Goal: Navigation & Orientation: Find specific page/section

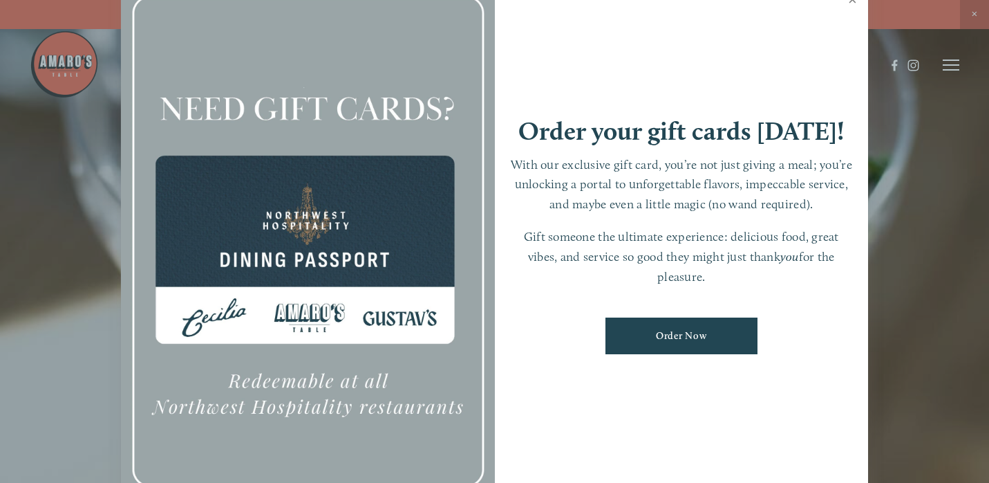
click at [853, 3] on link "Close" at bounding box center [852, 1] width 27 height 39
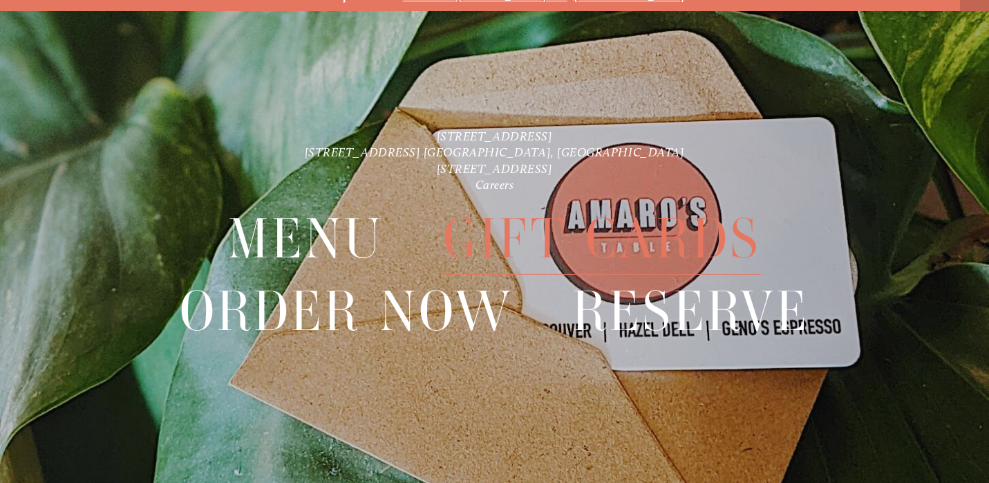
scroll to position [29, 0]
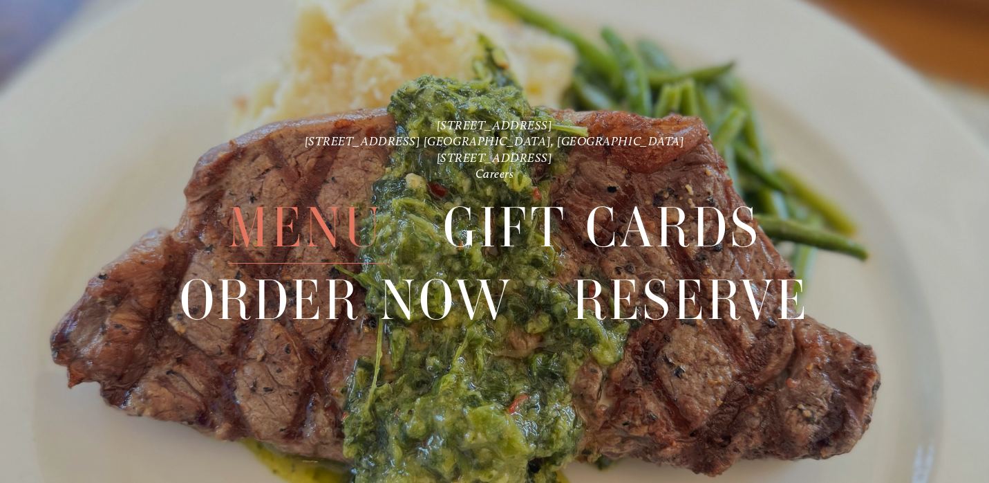
click at [348, 232] on span "Menu" at bounding box center [306, 228] width 156 height 72
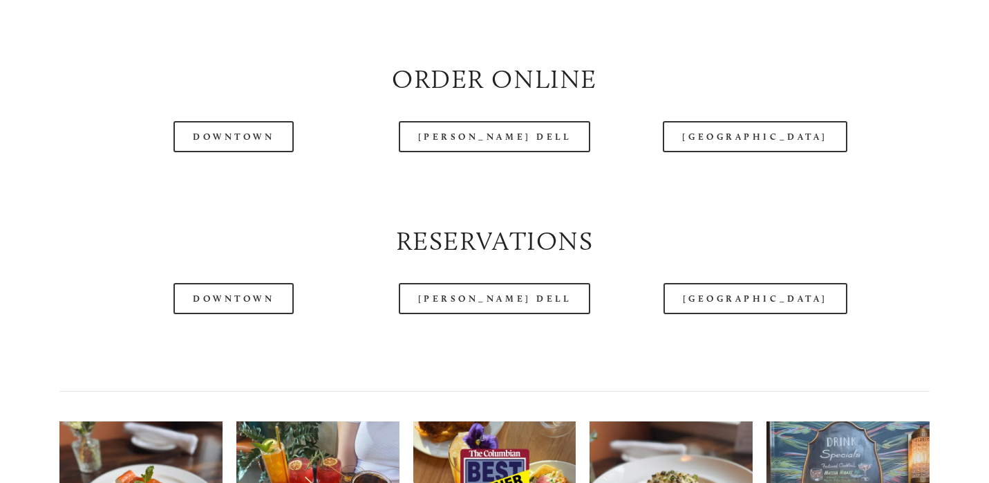
scroll to position [1603, 0]
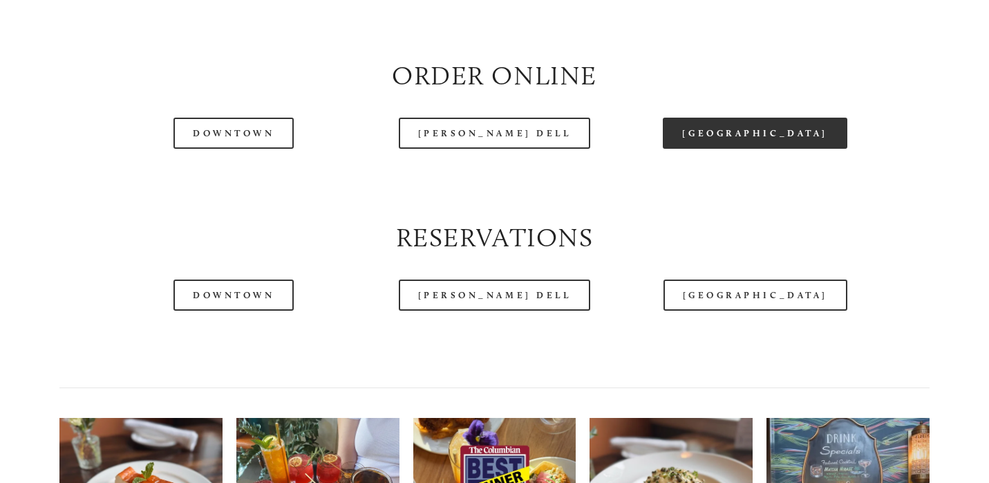
click at [727, 134] on link "[GEOGRAPHIC_DATA]" at bounding box center [755, 133] width 184 height 31
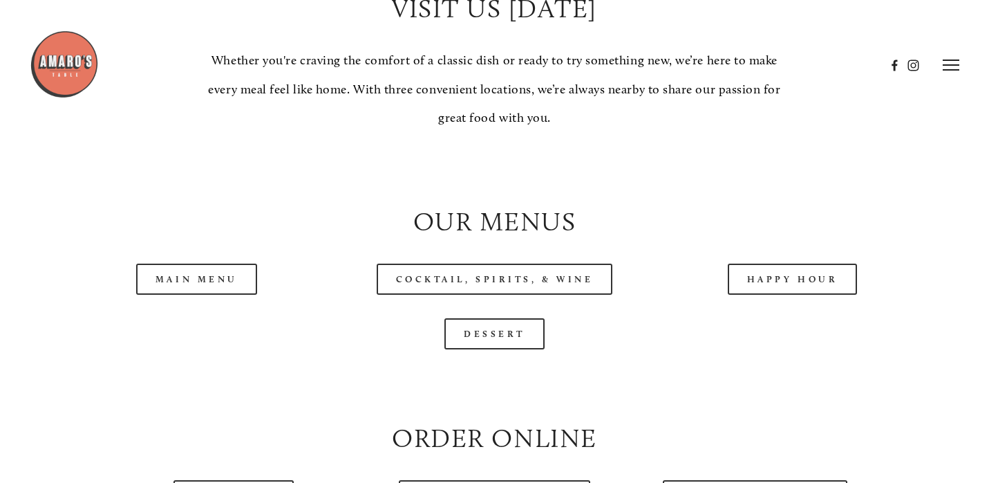
scroll to position [1240, 0]
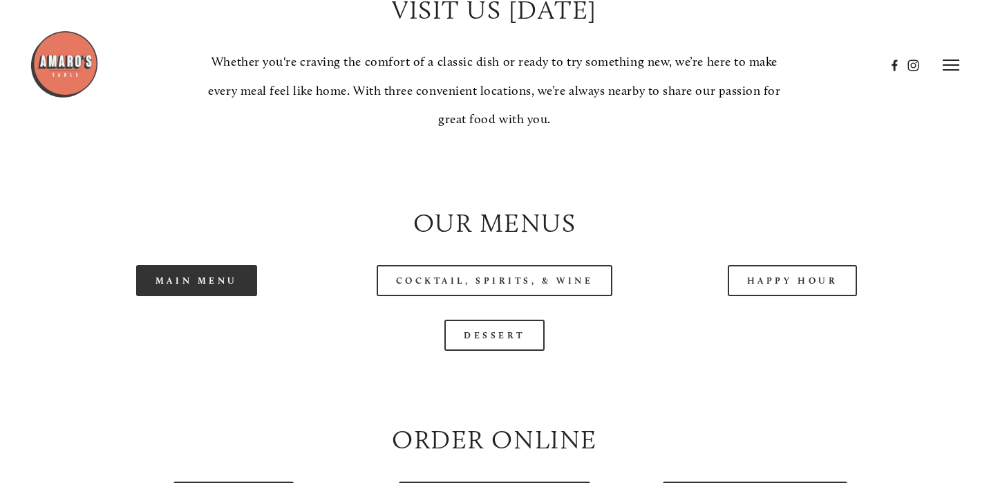
click at [218, 286] on link "Main Menu" at bounding box center [196, 280] width 121 height 31
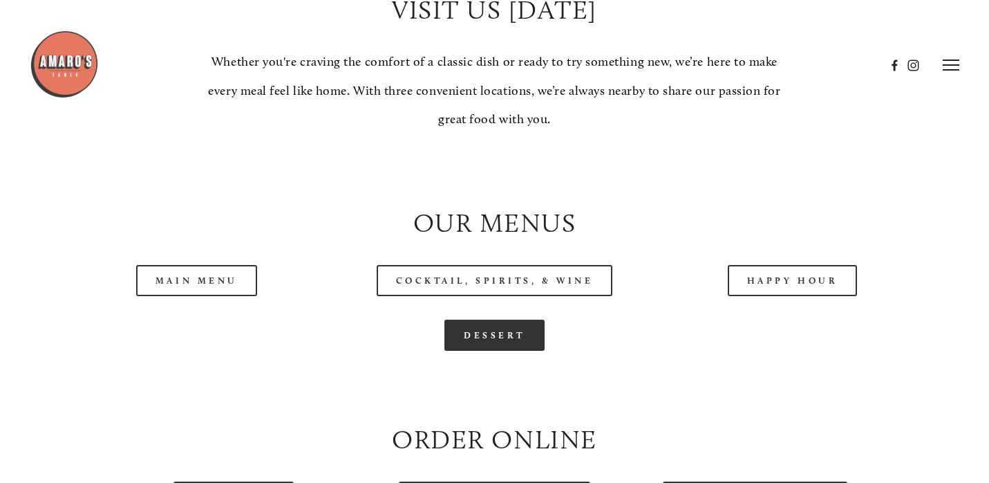
click at [512, 323] on link "Dessert" at bounding box center [495, 334] width 100 height 31
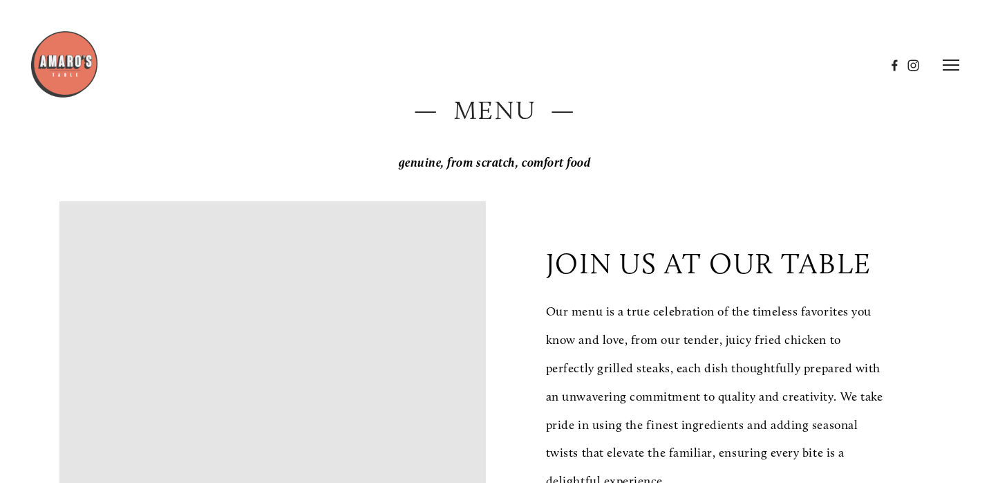
scroll to position [0, 0]
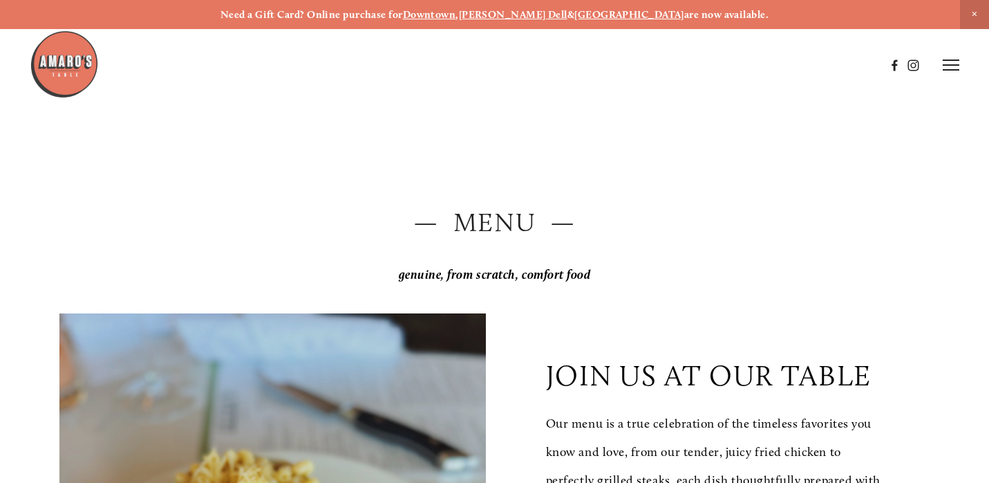
click at [947, 65] on line at bounding box center [951, 65] width 17 height 0
click at [793, 65] on span "Visit" at bounding box center [793, 65] width 20 height 12
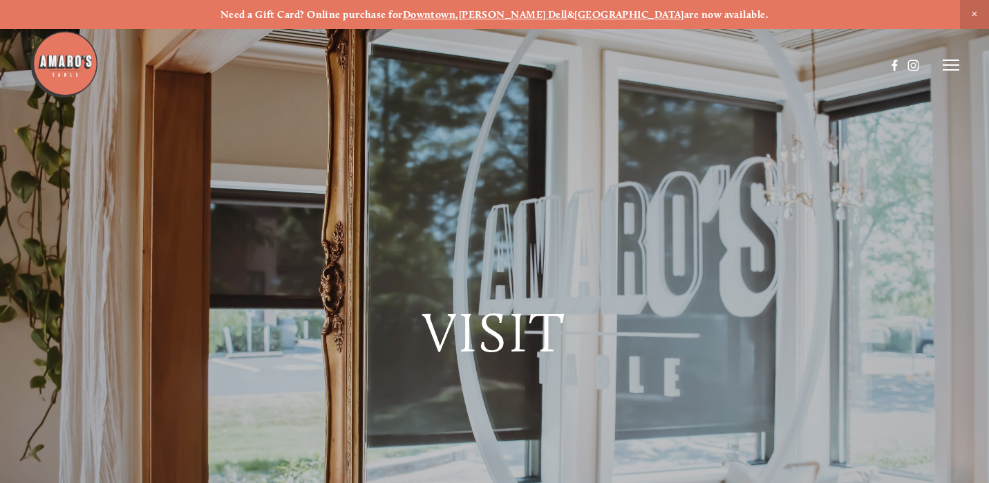
click at [613, 17] on strong "[GEOGRAPHIC_DATA]" at bounding box center [630, 14] width 110 height 12
click at [948, 67] on icon at bounding box center [951, 65] width 17 height 12
click at [705, 62] on span "Menu" at bounding box center [707, 65] width 26 height 12
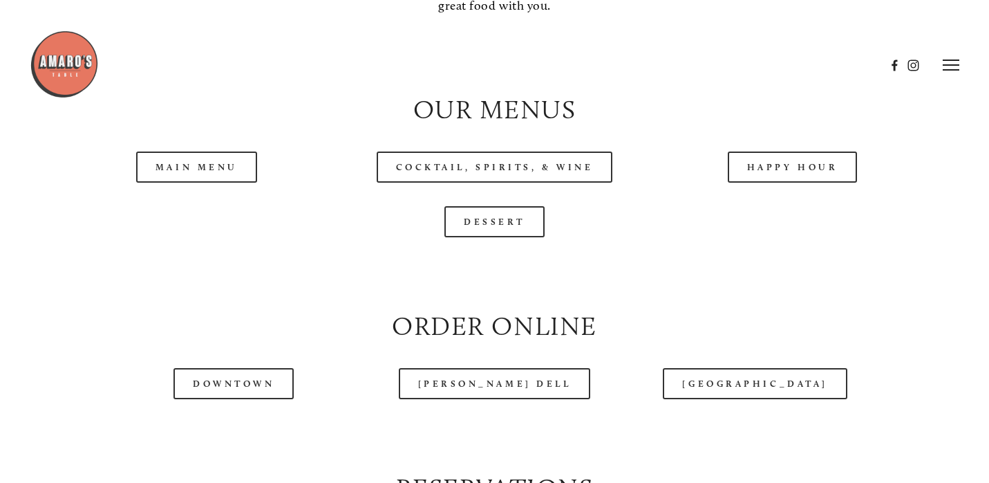
scroll to position [1350, 0]
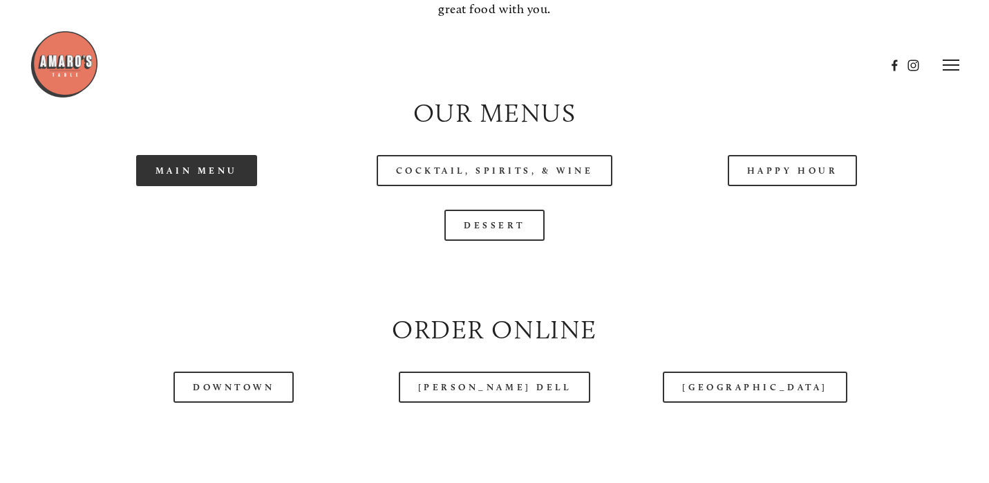
click at [221, 185] on link "Main Menu" at bounding box center [196, 170] width 121 height 31
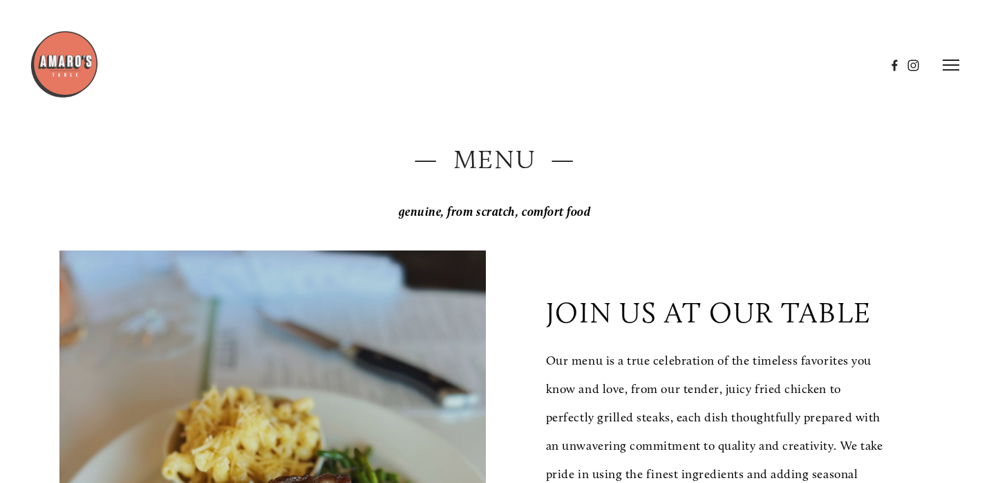
scroll to position [0, 0]
